Goal: Information Seeking & Learning: Learn about a topic

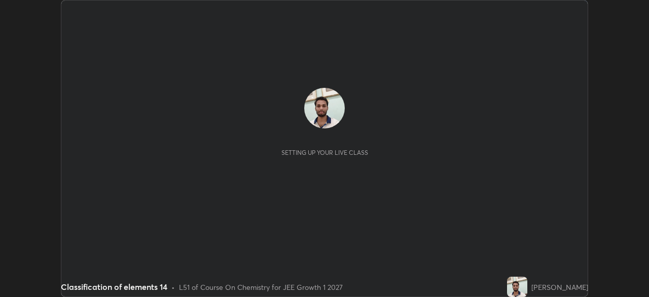
scroll to position [297, 648]
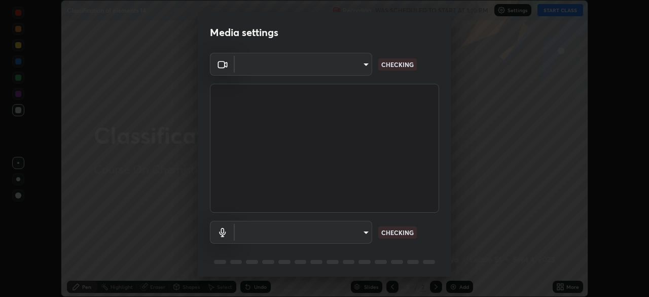
type input "e15fe1ebf70cde3bfcbeee335f8652014c7a9185cc29a01d69aea44f35fb34b8"
type input "communications"
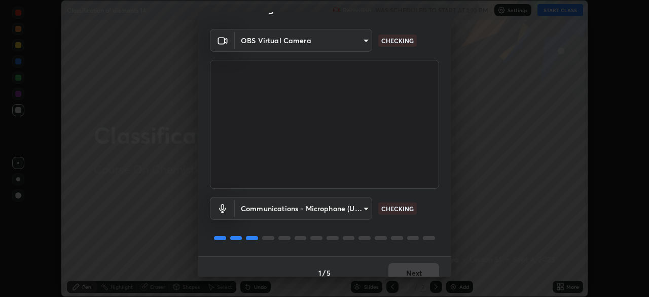
scroll to position [36, 0]
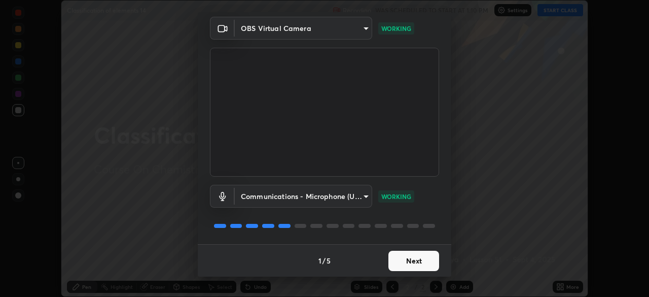
click at [413, 266] on button "Next" at bounding box center [413, 260] width 51 height 20
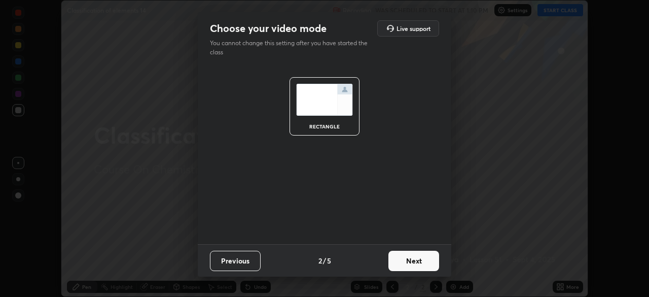
scroll to position [0, 0]
click at [413, 266] on button "Next" at bounding box center [413, 260] width 51 height 20
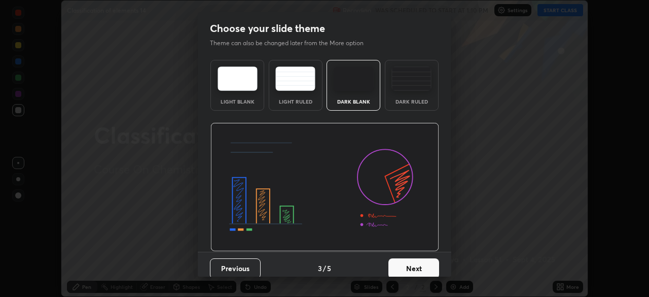
click at [411, 265] on button "Next" at bounding box center [413, 268] width 51 height 20
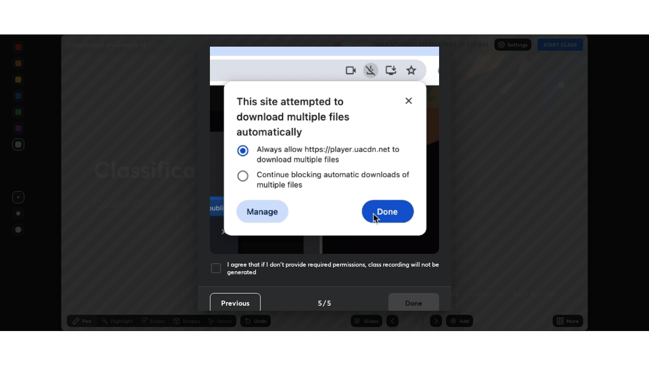
scroll to position [243, 0]
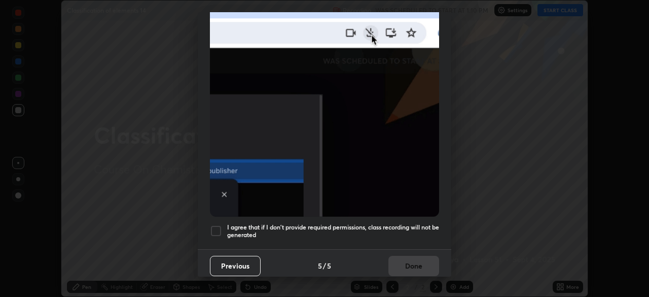
click at [214, 229] on div at bounding box center [216, 231] width 12 height 12
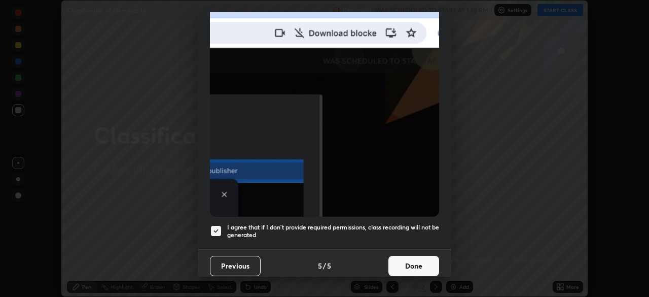
click at [417, 263] on button "Done" at bounding box center [413, 266] width 51 height 20
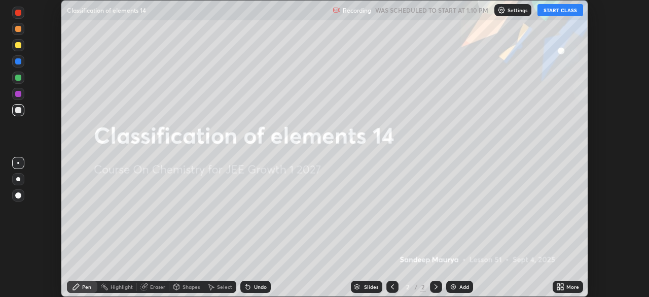
click at [562, 11] on button "START CLASS" at bounding box center [560, 10] width 46 height 12
click at [557, 287] on icon at bounding box center [558, 288] width 3 height 3
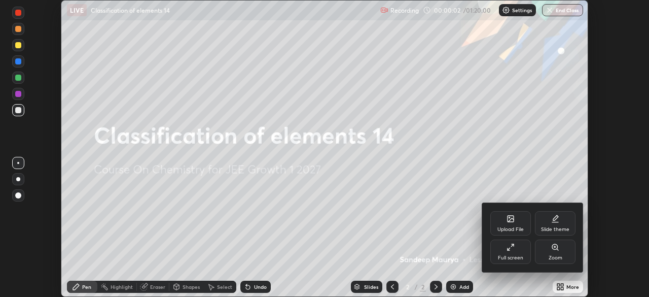
click at [512, 256] on div "Full screen" at bounding box center [510, 257] width 25 height 5
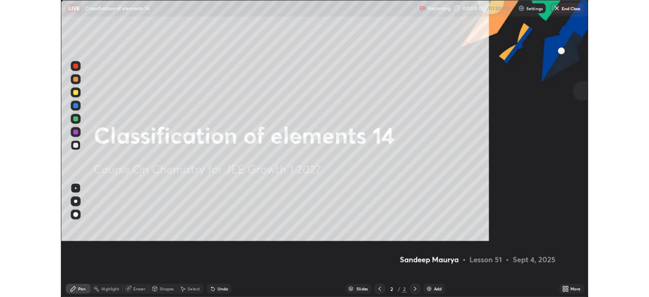
scroll to position [365, 649]
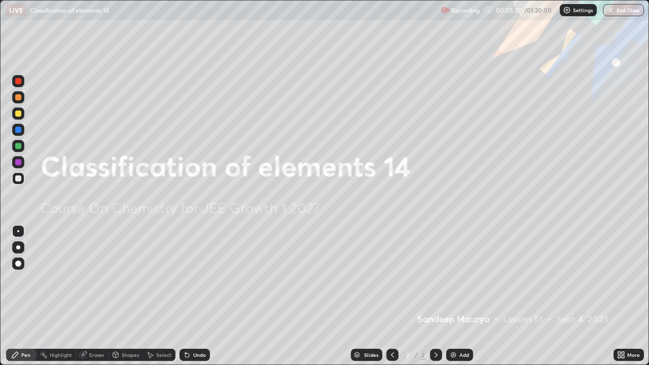
click at [455, 296] on img at bounding box center [453, 355] width 8 height 8
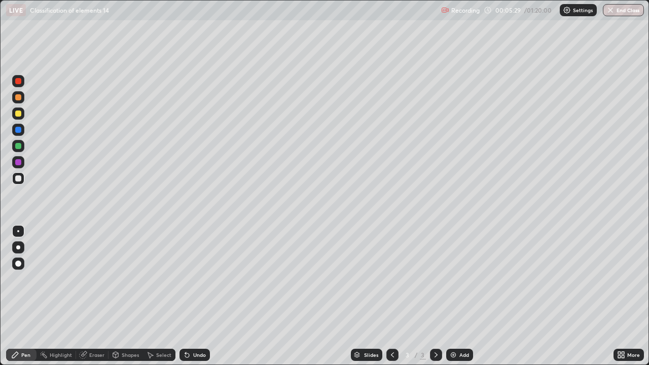
click at [20, 113] on div at bounding box center [18, 114] width 6 height 6
click at [22, 177] on div at bounding box center [18, 178] width 12 height 12
click at [19, 113] on div at bounding box center [18, 114] width 6 height 6
click at [22, 178] on div at bounding box center [18, 178] width 12 height 12
click at [192, 296] on div "Undo" at bounding box center [194, 355] width 30 height 12
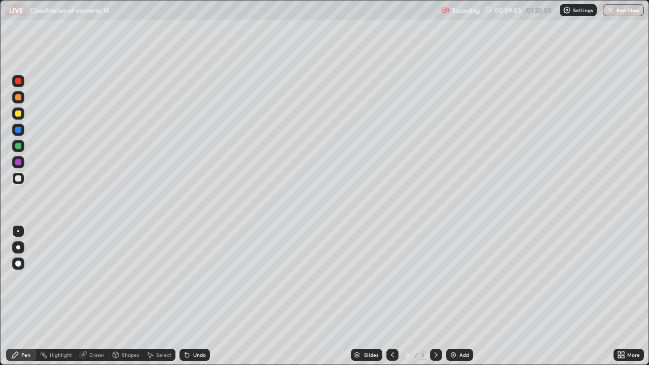
click at [19, 113] on div at bounding box center [18, 114] width 6 height 6
click at [21, 163] on div at bounding box center [18, 162] width 6 height 6
click at [22, 180] on div at bounding box center [18, 178] width 12 height 12
click at [198, 296] on div "Undo" at bounding box center [199, 354] width 13 height 5
click at [454, 296] on img at bounding box center [453, 355] width 8 height 8
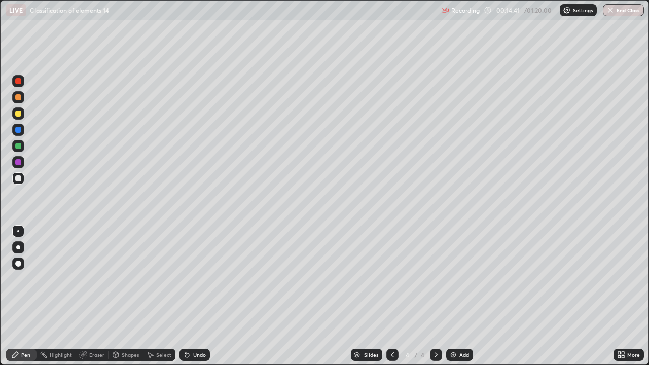
click at [18, 112] on div at bounding box center [18, 114] width 6 height 6
click at [21, 177] on div at bounding box center [18, 178] width 6 height 6
click at [21, 128] on div at bounding box center [18, 130] width 12 height 12
click at [19, 179] on div at bounding box center [18, 178] width 6 height 6
click at [20, 130] on div at bounding box center [18, 130] width 6 height 6
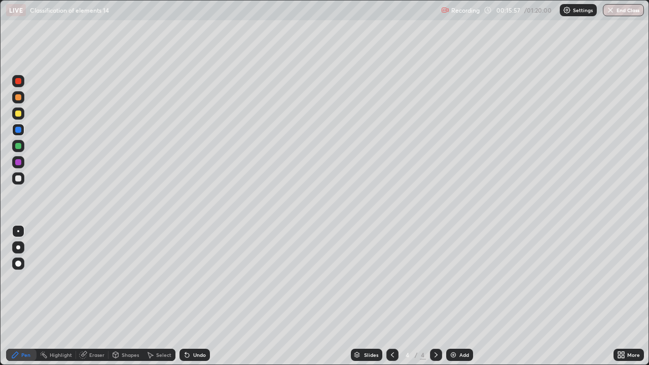
click at [20, 178] on div at bounding box center [18, 178] width 6 height 6
click at [19, 97] on div at bounding box center [18, 97] width 6 height 6
click at [450, 296] on img at bounding box center [453, 355] width 8 height 8
click at [20, 162] on div at bounding box center [18, 162] width 6 height 6
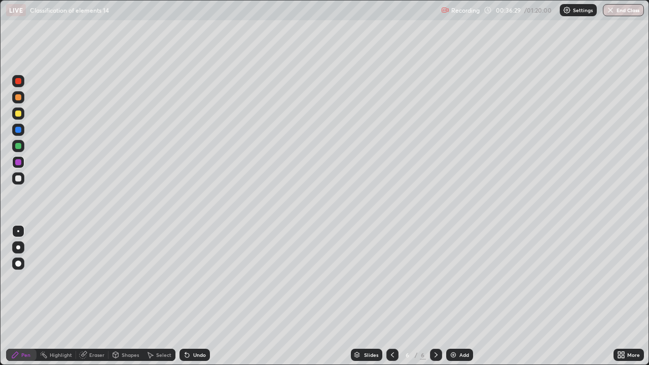
click at [22, 144] on div at bounding box center [18, 146] width 12 height 12
click at [451, 296] on img at bounding box center [453, 355] width 8 height 8
click at [19, 114] on div at bounding box center [18, 114] width 6 height 6
click at [20, 130] on div at bounding box center [18, 130] width 6 height 6
click at [391, 296] on icon at bounding box center [392, 355] width 8 height 8
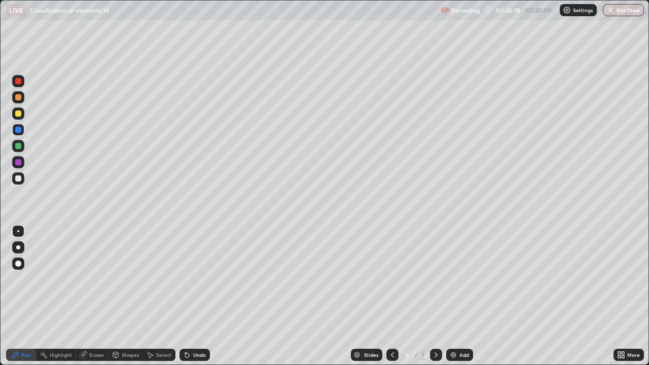
click at [436, 296] on icon at bounding box center [436, 355] width 8 height 8
click at [20, 176] on div at bounding box center [18, 178] width 6 height 6
click at [20, 98] on div at bounding box center [18, 97] width 6 height 6
click at [19, 161] on div at bounding box center [18, 162] width 6 height 6
click at [460, 296] on div "Add" at bounding box center [464, 354] width 10 height 5
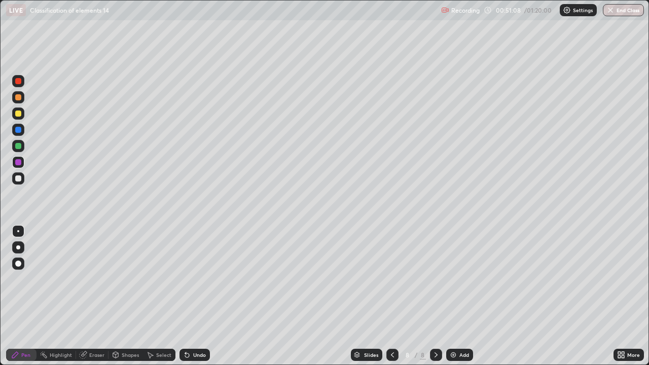
click at [22, 98] on div at bounding box center [18, 97] width 12 height 12
click at [19, 145] on div at bounding box center [18, 146] width 6 height 6
click at [23, 162] on div at bounding box center [18, 162] width 12 height 12
click at [18, 114] on div at bounding box center [18, 114] width 6 height 6
click at [452, 296] on img at bounding box center [453, 355] width 8 height 8
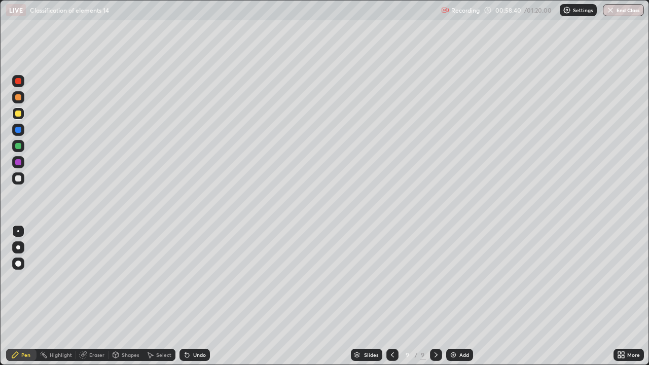
click at [21, 146] on div at bounding box center [18, 146] width 6 height 6
click at [24, 181] on div at bounding box center [18, 178] width 12 height 12
click at [23, 161] on div at bounding box center [18, 162] width 12 height 12
click at [43, 296] on div "Highlight" at bounding box center [57, 355] width 40 height 12
click at [23, 178] on div at bounding box center [18, 178] width 12 height 12
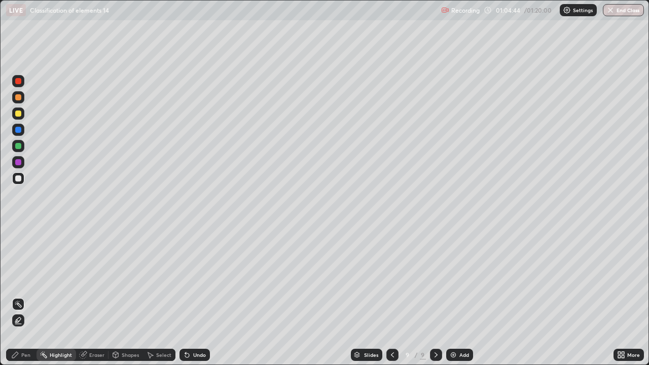
click at [454, 296] on img at bounding box center [453, 355] width 8 height 8
click at [27, 296] on div "Pen" at bounding box center [25, 354] width 9 height 5
click at [20, 146] on div at bounding box center [18, 146] width 6 height 6
click at [21, 180] on div at bounding box center [18, 178] width 6 height 6
click at [453, 296] on img at bounding box center [453, 355] width 8 height 8
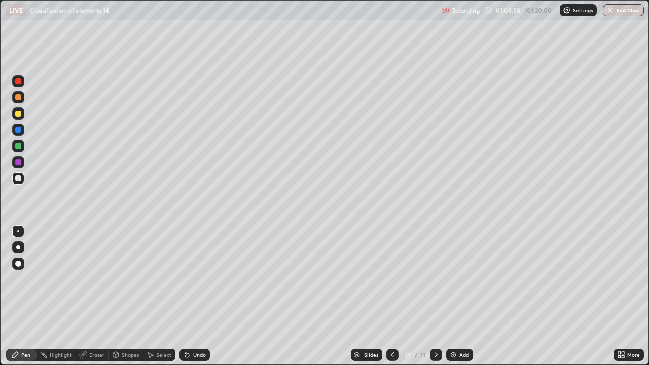
click at [22, 144] on div at bounding box center [18, 146] width 12 height 12
click at [21, 179] on div at bounding box center [18, 178] width 6 height 6
click at [22, 162] on div at bounding box center [18, 162] width 12 height 12
click at [20, 147] on div at bounding box center [18, 146] width 6 height 6
click at [614, 8] on img "button" at bounding box center [610, 10] width 8 height 8
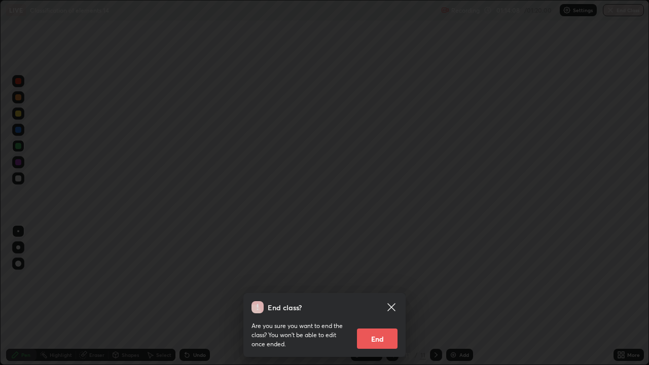
click at [381, 296] on button "End" at bounding box center [377, 339] width 41 height 20
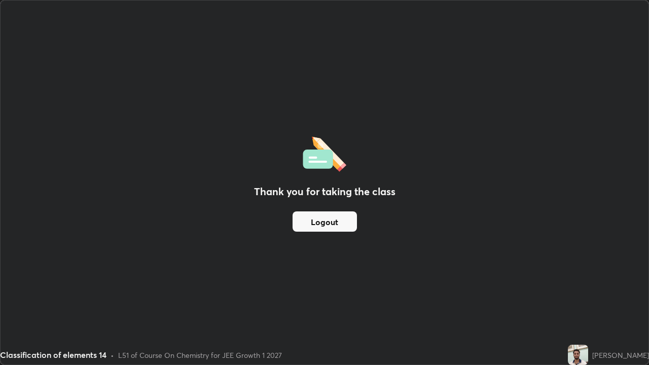
click at [442, 237] on div "Thank you for taking the class Logout" at bounding box center [325, 183] width 648 height 364
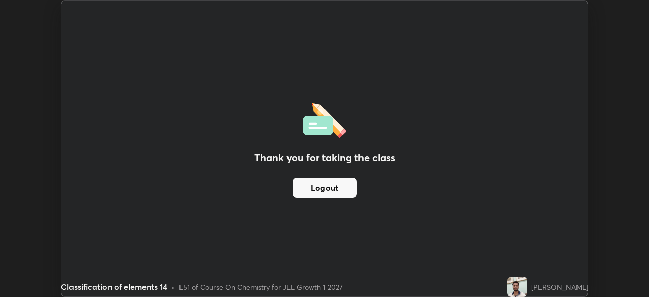
scroll to position [50398, 50046]
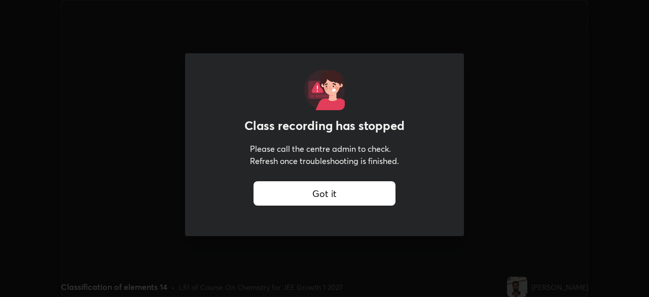
click at [347, 194] on div "Got it" at bounding box center [324, 193] width 142 height 24
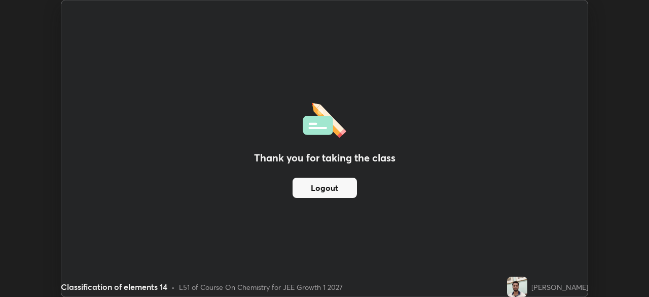
click at [318, 185] on button "Logout" at bounding box center [325, 187] width 64 height 20
click at [319, 187] on button "Logout" at bounding box center [325, 187] width 64 height 20
click at [324, 188] on button "Logout" at bounding box center [325, 187] width 64 height 20
click at [319, 189] on button "Logout" at bounding box center [325, 187] width 64 height 20
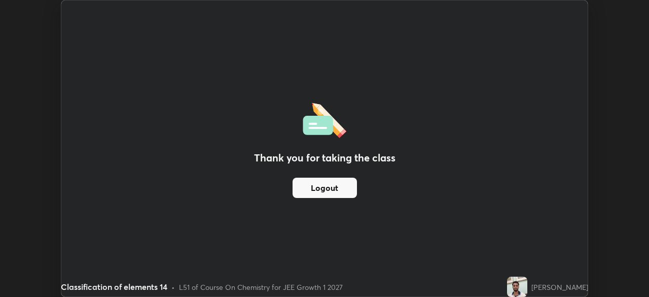
click at [320, 187] on button "Logout" at bounding box center [325, 187] width 64 height 20
click at [326, 187] on button "Logout" at bounding box center [325, 187] width 64 height 20
click at [325, 190] on button "Logout" at bounding box center [325, 187] width 64 height 20
click at [327, 188] on button "Logout" at bounding box center [325, 187] width 64 height 20
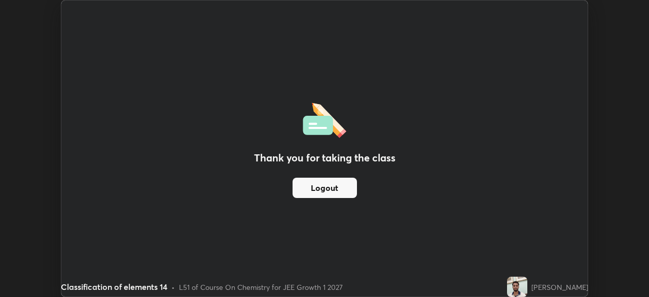
click at [327, 188] on button "Logout" at bounding box center [325, 187] width 64 height 20
click at [318, 190] on button "Logout" at bounding box center [325, 187] width 64 height 20
click at [241, 233] on div "Thank you for taking the class Logout" at bounding box center [324, 149] width 526 height 296
click at [319, 189] on button "Logout" at bounding box center [325, 187] width 64 height 20
click at [293, 223] on div "Thank you for taking the class Logout" at bounding box center [324, 149] width 526 height 296
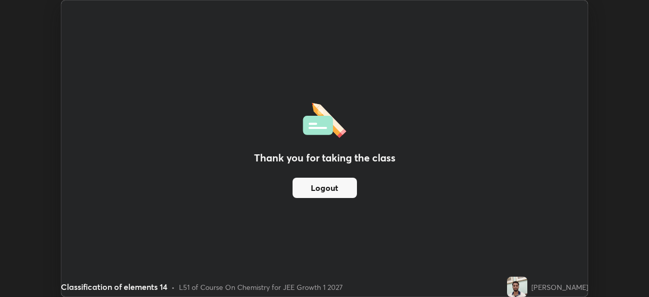
click at [335, 187] on button "Logout" at bounding box center [325, 187] width 64 height 20
click at [338, 190] on button "Logout" at bounding box center [325, 187] width 64 height 20
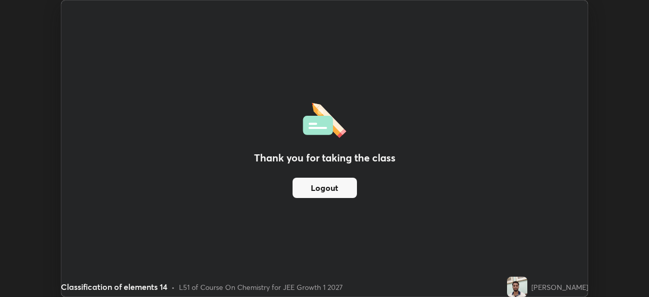
click at [444, 161] on div "Thank you for taking the class Logout" at bounding box center [324, 149] width 526 height 296
click at [398, 209] on div "Thank you for taking the class Logout" at bounding box center [324, 149] width 526 height 296
click at [399, 205] on div "Thank you for taking the class Logout" at bounding box center [324, 149] width 526 height 296
